Goal: Transaction & Acquisition: Purchase product/service

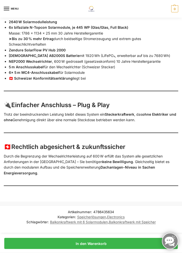
scroll to position [554, 0]
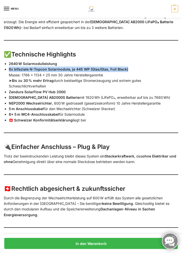
drag, startPoint x: 9, startPoint y: 63, endPoint x: 125, endPoint y: 63, distance: 116.3
click at [125, 67] on strong "6x bifaziale N-Topcon Solarmodule, je 445 WP (Glas/Glas, Full Black)" at bounding box center [69, 69] width 120 height 4
drag, startPoint x: 125, startPoint y: 63, endPoint x: 119, endPoint y: 62, distance: 6.4
copy strong "6x bifaziale N-Topcon Solarmodule, je 445 WP (Glas/Glas, Full Black)"
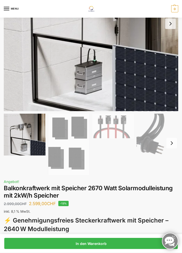
scroll to position [0, 0]
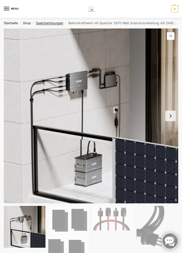
click at [47, 24] on link "Speicherlösungen" at bounding box center [49, 23] width 27 height 4
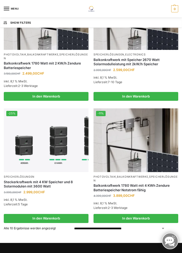
scroll to position [462, 0]
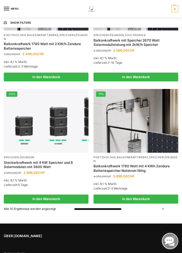
click at [46, 148] on img at bounding box center [46, 121] width 85 height 64
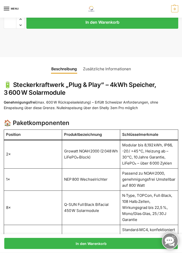
scroll to position [336, 0]
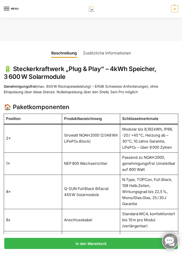
click at [36, 209] on td "8x" at bounding box center [33, 220] width 58 height 22
